Goal: Task Accomplishment & Management: Manage account settings

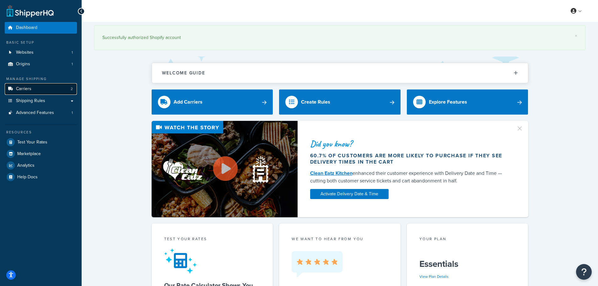
click at [42, 87] on link "Carriers 2" at bounding box center [41, 89] width 72 height 12
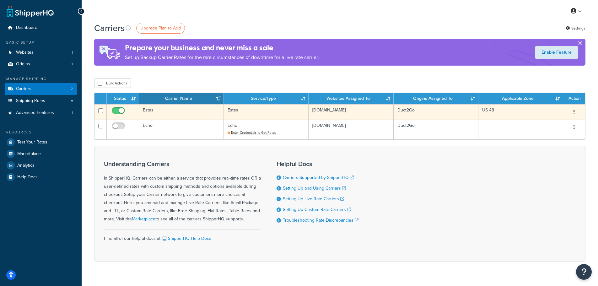
click at [175, 114] on td "Estes" at bounding box center [181, 111] width 85 height 15
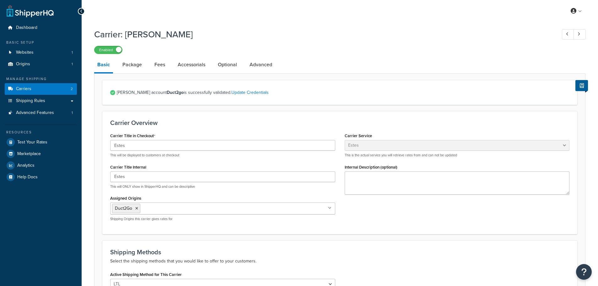
select select "estesFreight"
click at [42, 138] on link "Test Your Rates" at bounding box center [41, 141] width 72 height 11
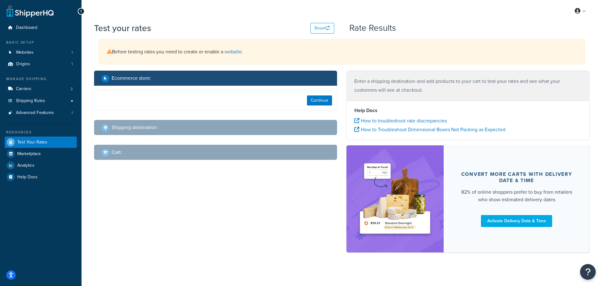
select select "TX"
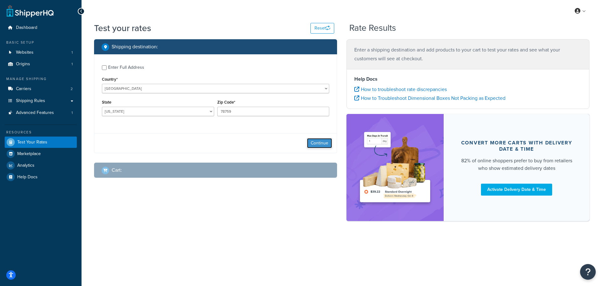
click at [326, 145] on button "Continue" at bounding box center [319, 143] width 25 height 10
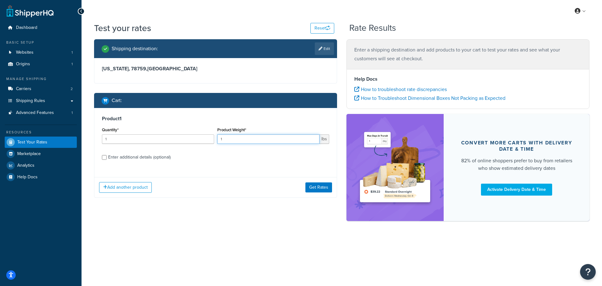
click at [247, 140] on input "1" at bounding box center [268, 138] width 103 height 9
type input "28.69"
click at [208, 141] on input "0" at bounding box center [158, 138] width 112 height 9
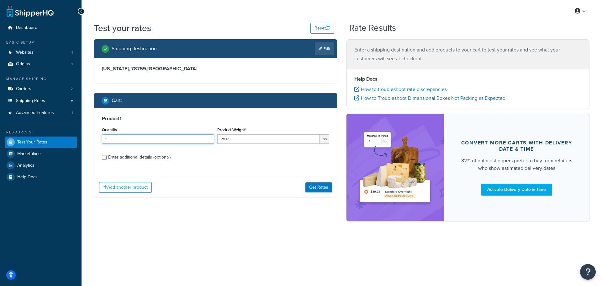
click at [208, 138] on input "1" at bounding box center [158, 138] width 112 height 9
type input "2"
click at [208, 137] on input "2" at bounding box center [158, 138] width 112 height 9
click at [316, 186] on button "Get Rates" at bounding box center [319, 187] width 27 height 10
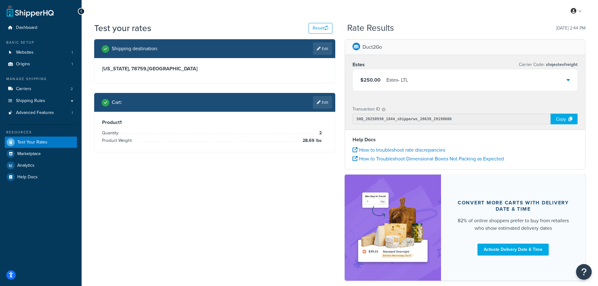
click at [301, 142] on li "Product Weight: 28.69 lbs" at bounding box center [212, 141] width 220 height 8
click at [319, 103] on icon at bounding box center [319, 102] width 4 height 4
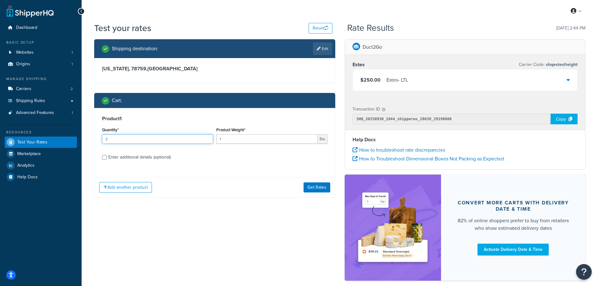
click at [207, 138] on input "2" at bounding box center [157, 138] width 111 height 9
type input "3"
click at [207, 138] on input "3" at bounding box center [157, 138] width 111 height 9
click at [322, 188] on button "Get Rates" at bounding box center [316, 187] width 27 height 10
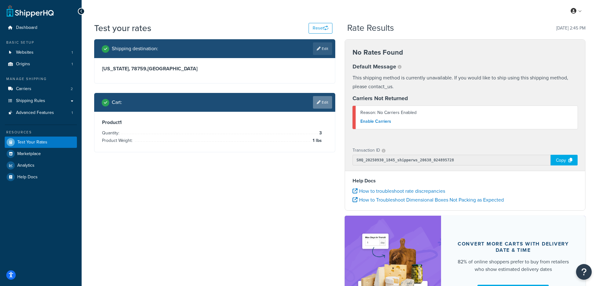
click at [322, 104] on link "Edit" at bounding box center [322, 102] width 19 height 13
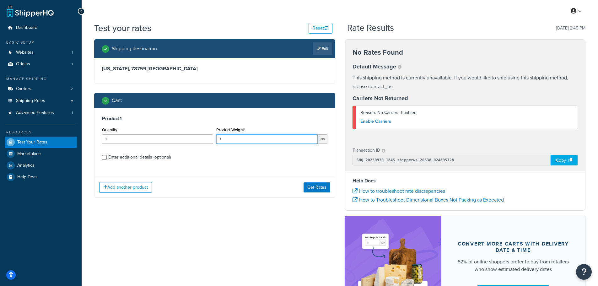
drag, startPoint x: 229, startPoint y: 138, endPoint x: 206, endPoint y: 138, distance: 23.5
click at [206, 138] on div "Quantity* 1 Product Weight* 1 lbs" at bounding box center [214, 136] width 228 height 23
type input "88"
click at [307, 186] on button "Get Rates" at bounding box center [316, 187] width 27 height 10
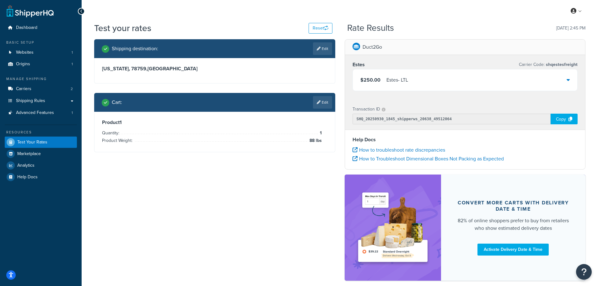
click at [568, 81] on icon at bounding box center [567, 79] width 3 height 5
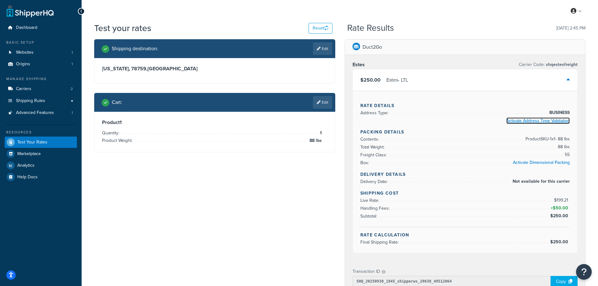
click at [538, 121] on link "Activate Address Type Validation" at bounding box center [537, 120] width 63 height 7
click at [29, 101] on span "Shipping Rules" at bounding box center [30, 100] width 29 height 5
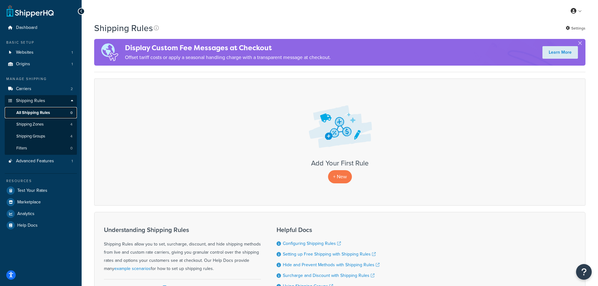
click at [56, 110] on link "All Shipping Rules 0" at bounding box center [41, 113] width 72 height 12
click at [340, 179] on p "+ New" at bounding box center [340, 176] width 24 height 13
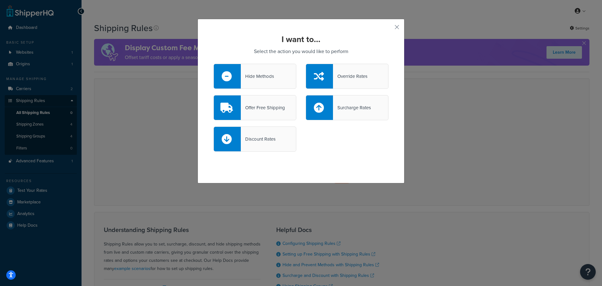
click at [353, 79] on div "Override Rates" at bounding box center [350, 76] width 35 height 9
click at [0, 0] on input "Override Rates" at bounding box center [0, 0] width 0 height 0
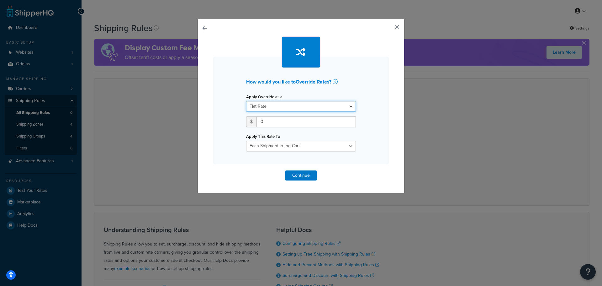
click at [303, 106] on select "Flat Rate Percentage Flat Rate & Percentage" at bounding box center [301, 106] width 110 height 11
select select "PERCENTAGE"
click at [246, 101] on select "Flat Rate Percentage Flat Rate & Percentage" at bounding box center [301, 106] width 110 height 11
click at [328, 122] on select "Order Value" at bounding box center [331, 121] width 50 height 11
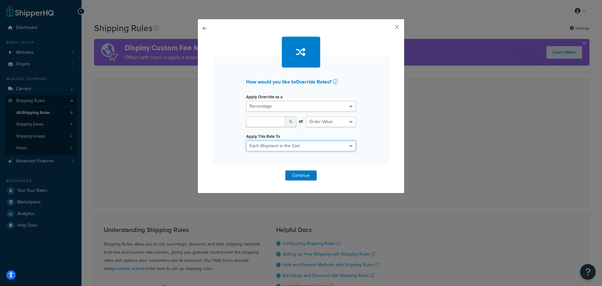
click at [287, 142] on select "Each Shipment in the Cart Each Shipping Group in the Cart Each Item within a Sh…" at bounding box center [301, 146] width 110 height 11
click at [232, 139] on div "How would you like to Override Rates ? Apply Override as a Flat Rate Percentage…" at bounding box center [301, 110] width 175 height 107
click at [263, 123] on input "number" at bounding box center [265, 121] width 39 height 11
click at [389, 29] on button "button" at bounding box center [388, 30] width 2 height 2
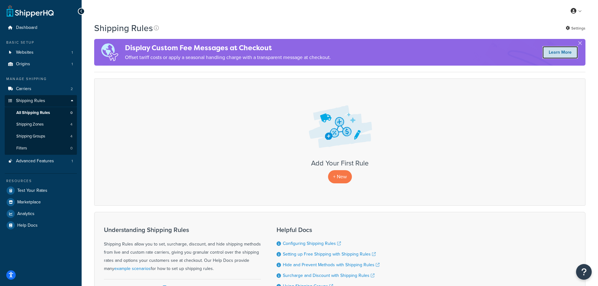
click at [556, 53] on link "Learn More" at bounding box center [559, 52] width 35 height 13
click at [32, 63] on link "Origins 1" at bounding box center [41, 64] width 72 height 12
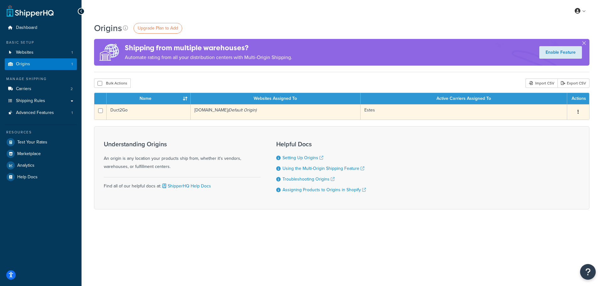
click at [253, 110] on icon "(Default Origin)" at bounding box center [242, 110] width 29 height 7
click at [577, 111] on button "button" at bounding box center [578, 112] width 9 height 10
click at [562, 122] on link "Edit" at bounding box center [558, 123] width 50 height 13
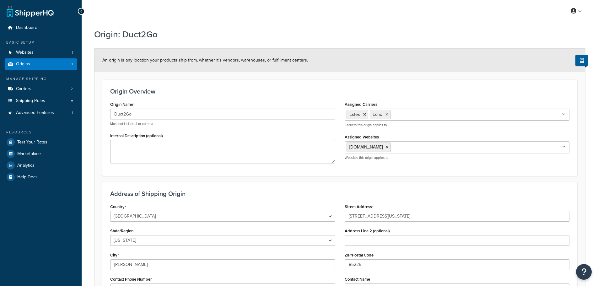
select select "3"
click at [30, 54] on span "Websites" at bounding box center [25, 52] width 18 height 5
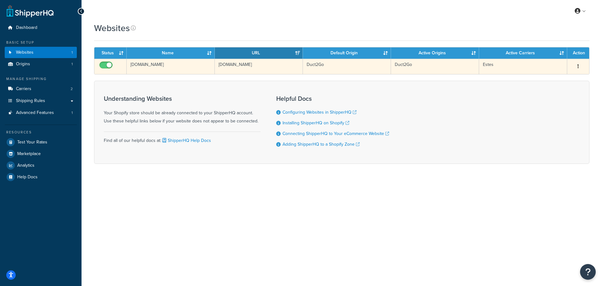
click at [580, 65] on button "button" at bounding box center [578, 66] width 9 height 10
click at [561, 76] on link "Edit" at bounding box center [553, 78] width 50 height 13
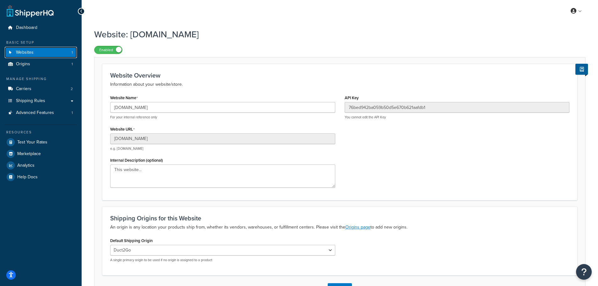
click at [28, 53] on span "Websites" at bounding box center [25, 52] width 18 height 5
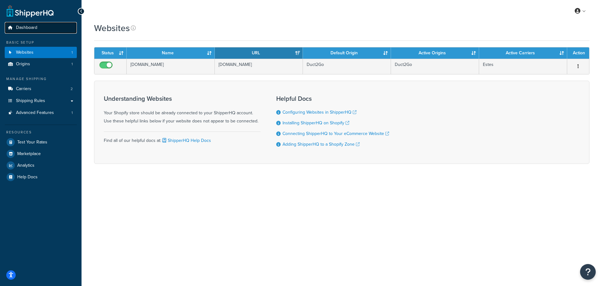
click at [31, 29] on span "Dashboard" at bounding box center [26, 27] width 21 height 5
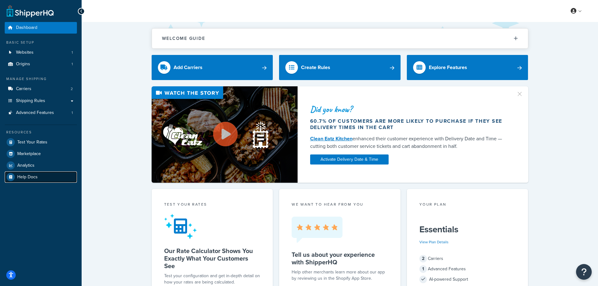
click at [34, 174] on span "Help Docs" at bounding box center [27, 176] width 20 height 5
